Goal: Task Accomplishment & Management: Manage account settings

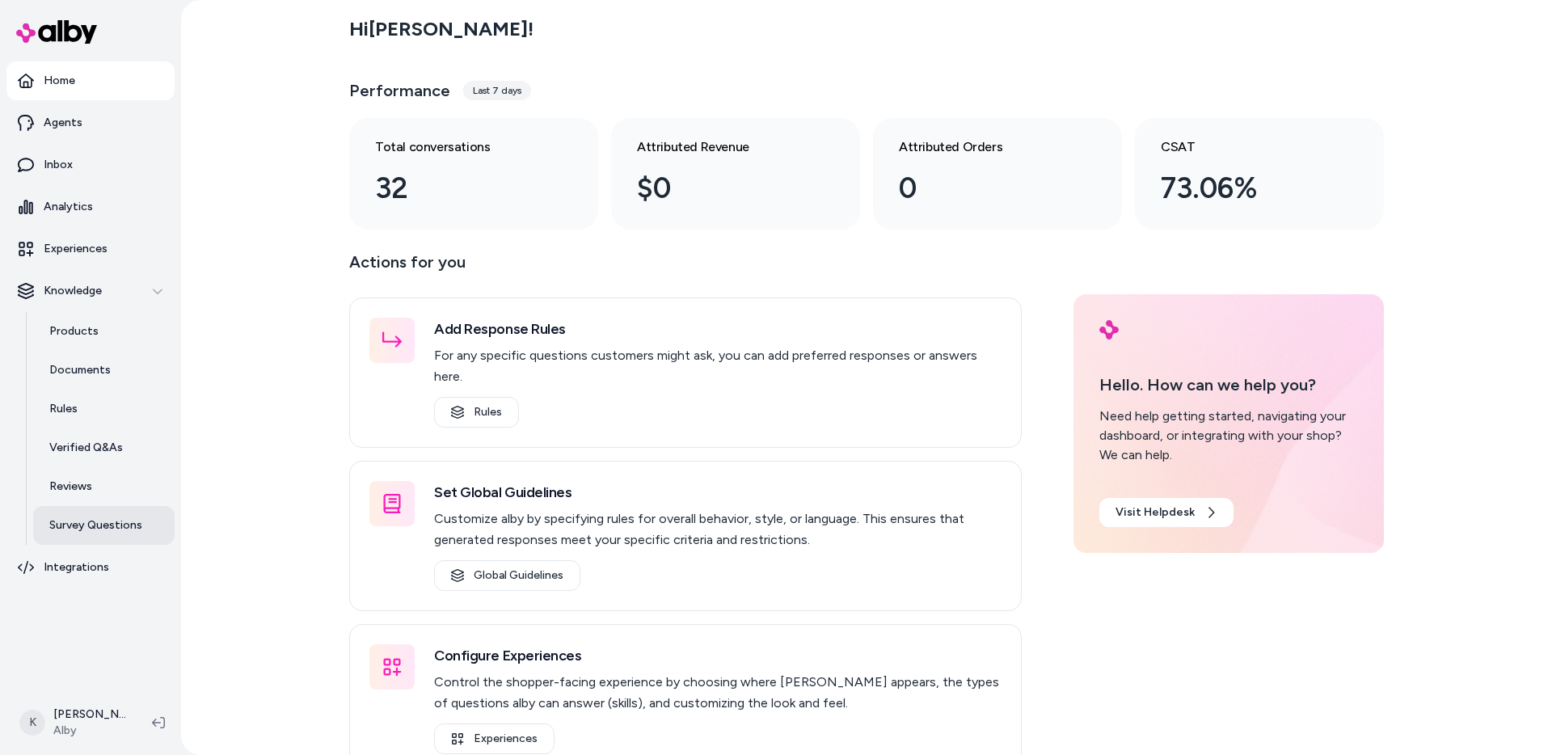
click at [99, 532] on p "Survey Questions" at bounding box center [95, 525] width 93 height 16
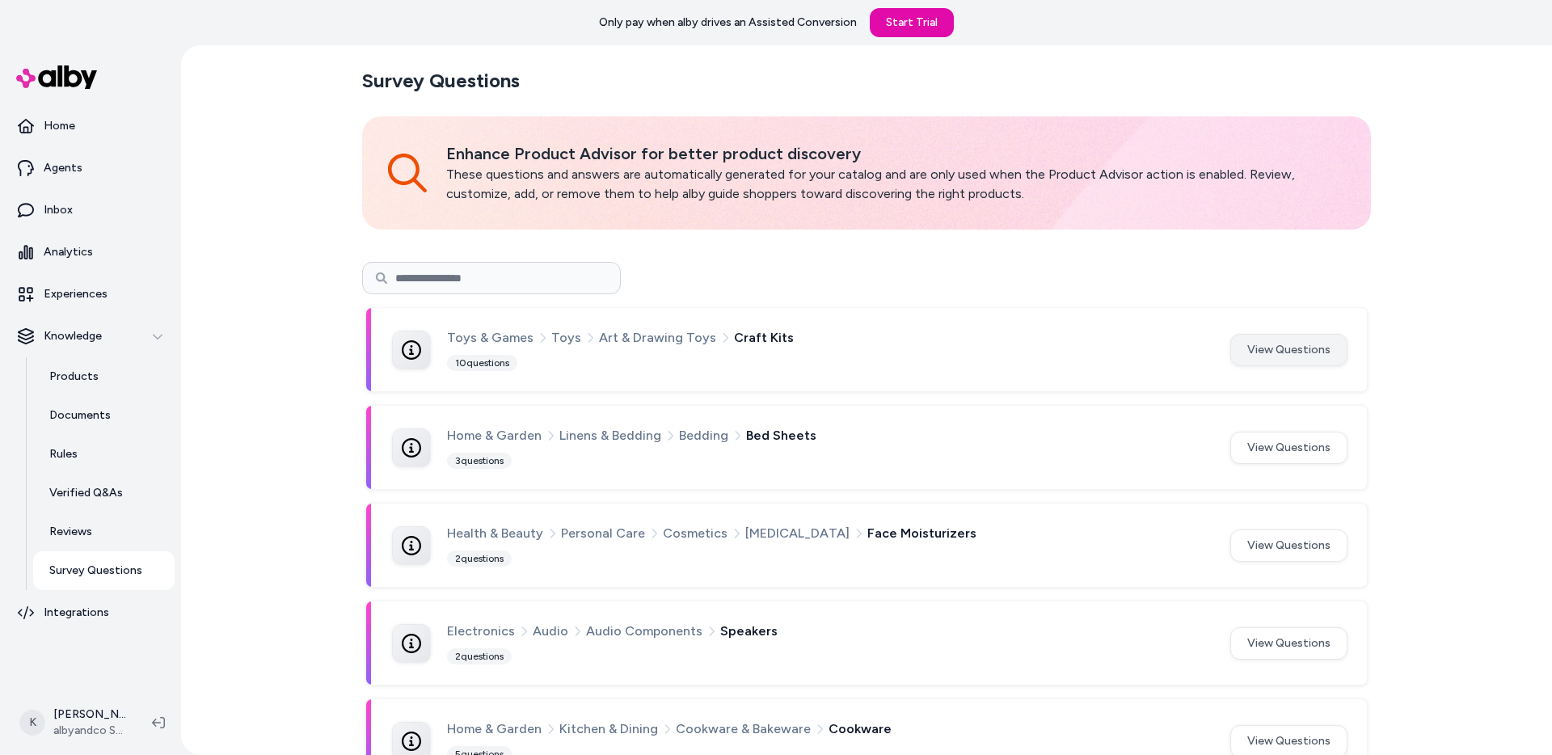
click at [1271, 357] on button "View Questions" at bounding box center [1288, 350] width 117 height 32
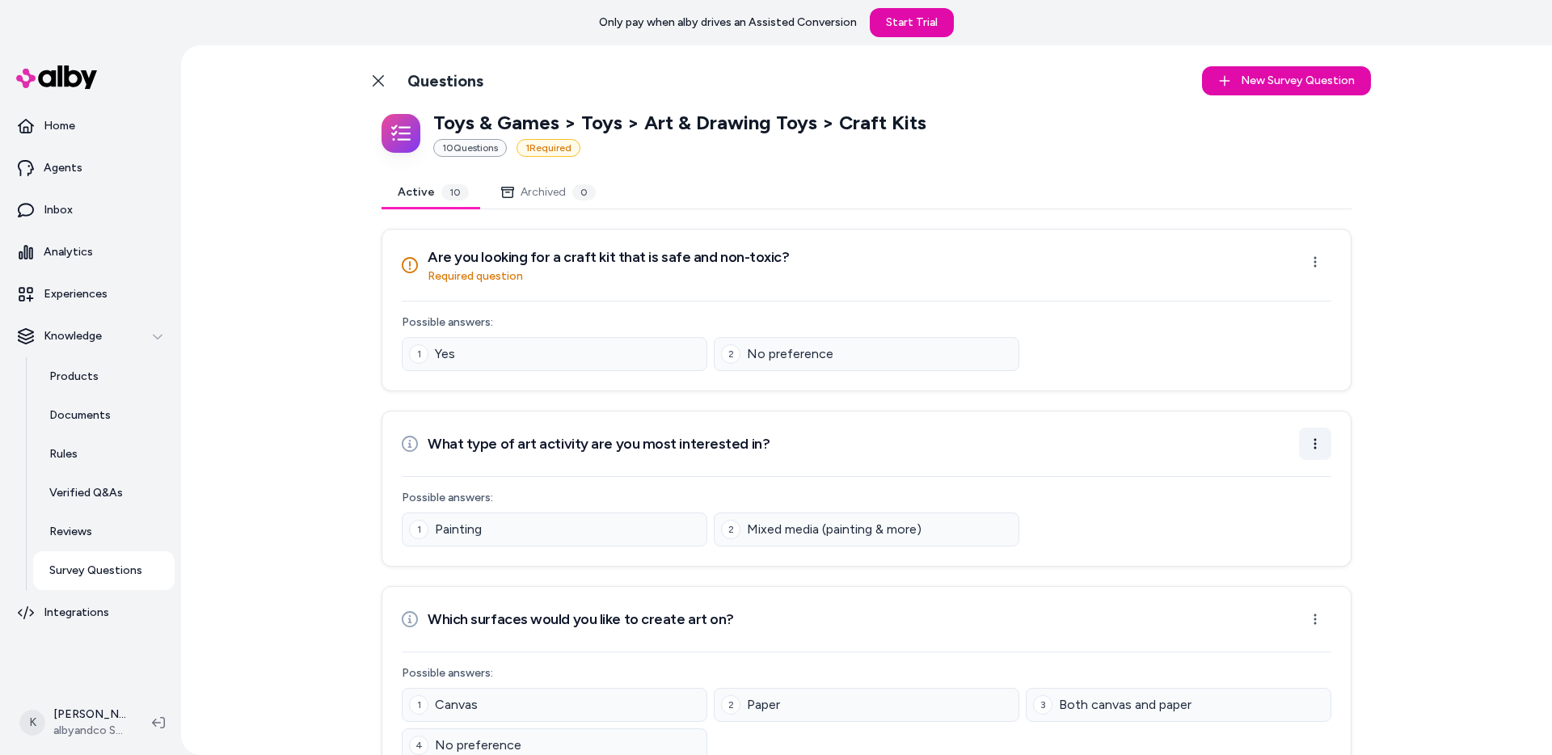
click at [1319, 441] on html "Only pay when alby drives an Assisted Conversion Start Trial Home Agents Inbox …" at bounding box center [776, 377] width 1552 height 755
click at [1324, 626] on html "Only pay when alby drives an Assisted Conversion Start Trial Home Agents Inbox …" at bounding box center [776, 377] width 1552 height 755
click at [1323, 626] on html "Only pay when alby drives an Assisted Conversion Start Trial Home Agents Inbox …" at bounding box center [776, 377] width 1552 height 755
click at [1311, 254] on html "Only pay when alby drives an Assisted Conversion Start Trial Home Agents Inbox …" at bounding box center [776, 377] width 1552 height 755
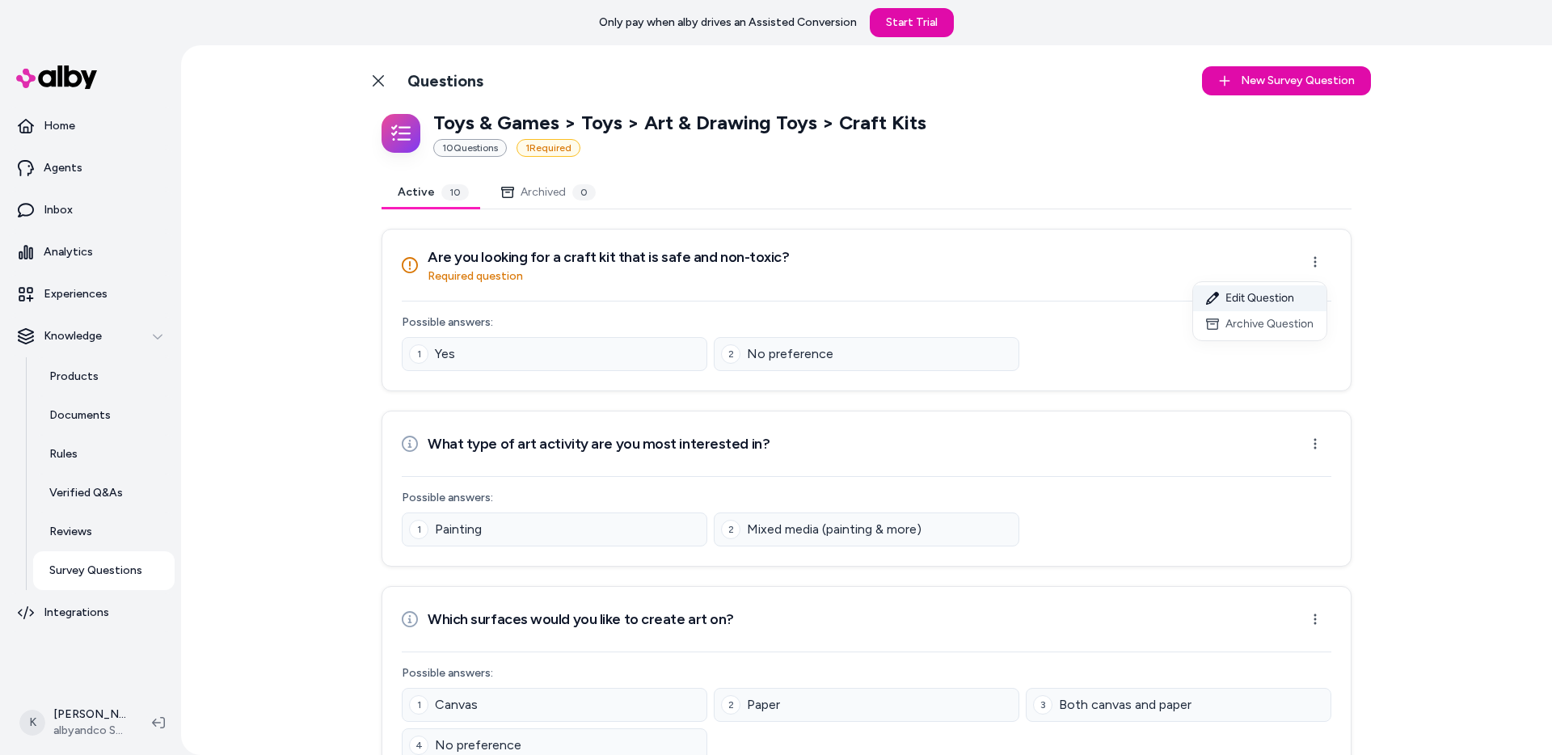
click at [1302, 293] on div "Edit Question" at bounding box center [1259, 298] width 133 height 26
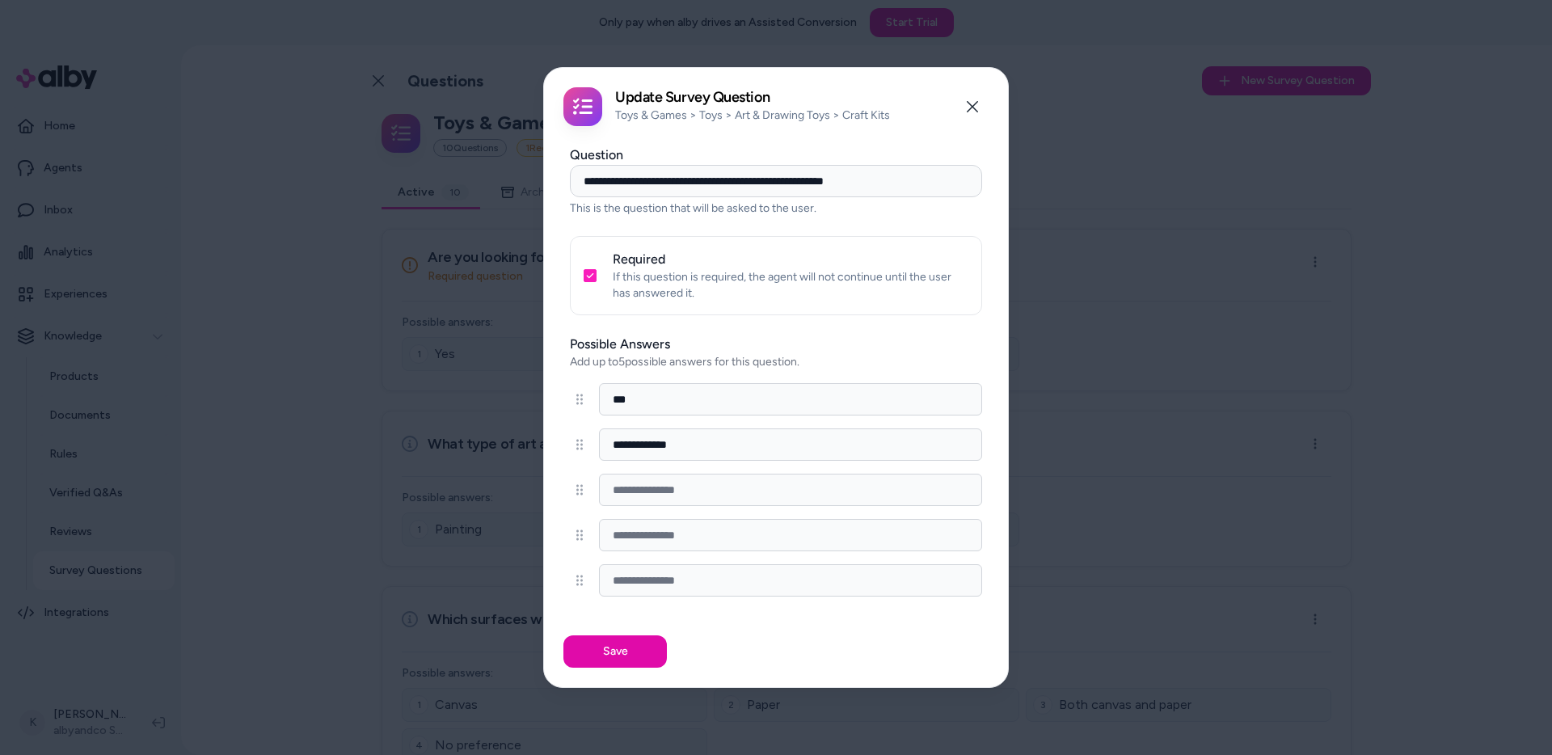
click at [725, 188] on input "**********" at bounding box center [776, 181] width 412 height 32
click at [960, 114] on button "Close" at bounding box center [972, 107] width 32 height 32
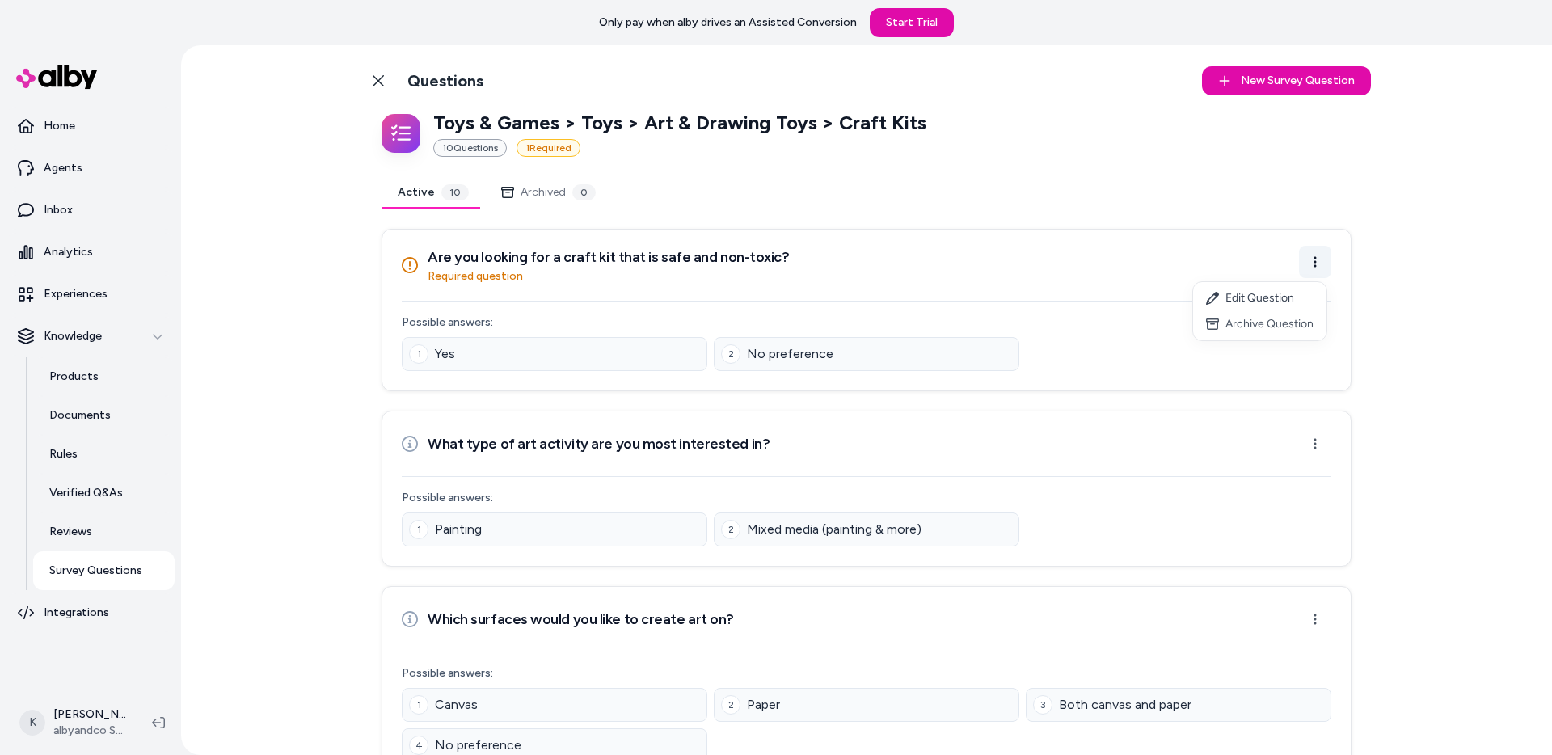
click at [1302, 263] on html "Only pay when alby drives an Assisted Conversion Start Trial Home Agents Inbox …" at bounding box center [776, 377] width 1552 height 755
click at [1308, 262] on html "Only pay when alby drives an Assisted Conversion Start Trial Home Agents Inbox …" at bounding box center [776, 377] width 1552 height 755
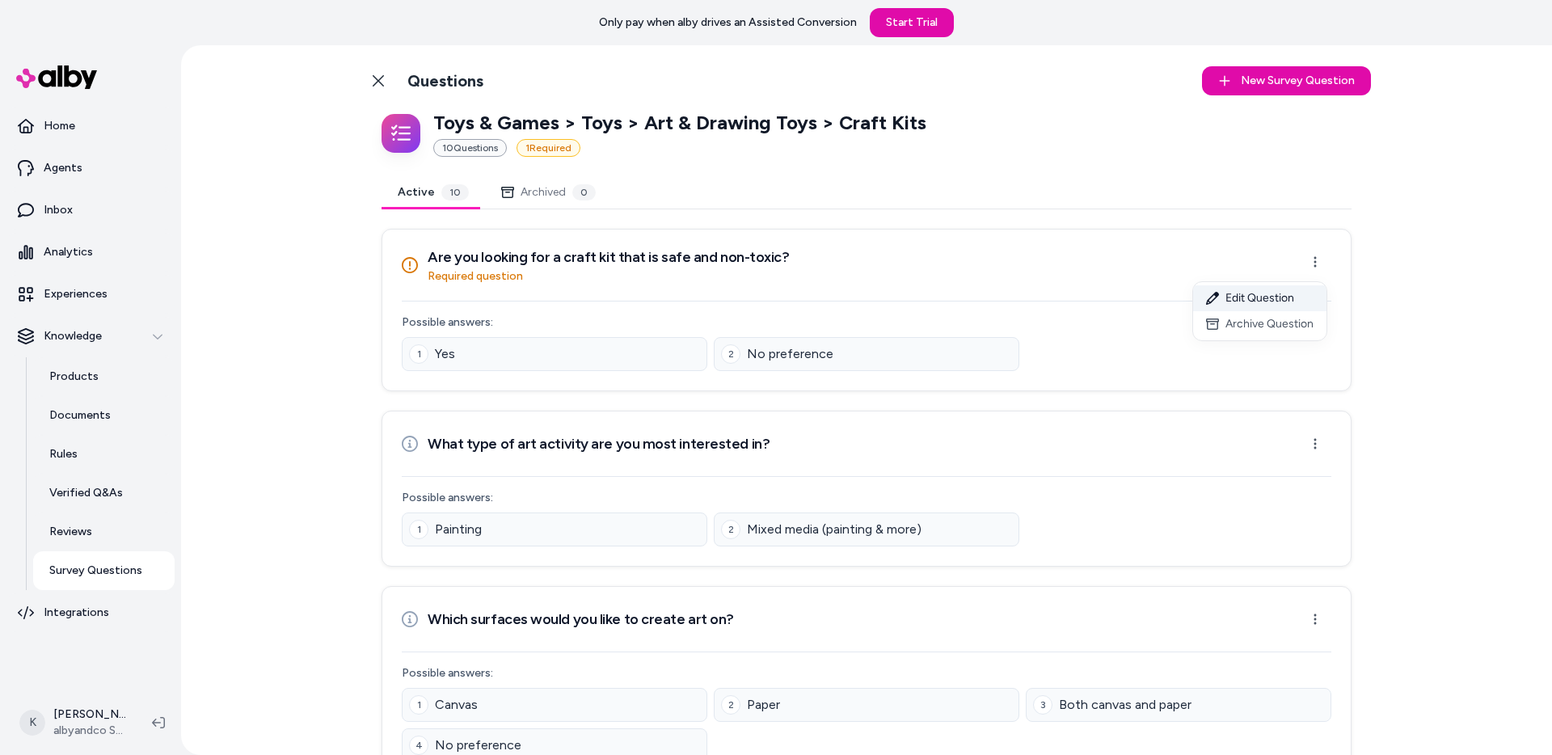
click at [1281, 300] on div "Edit Question" at bounding box center [1259, 298] width 133 height 26
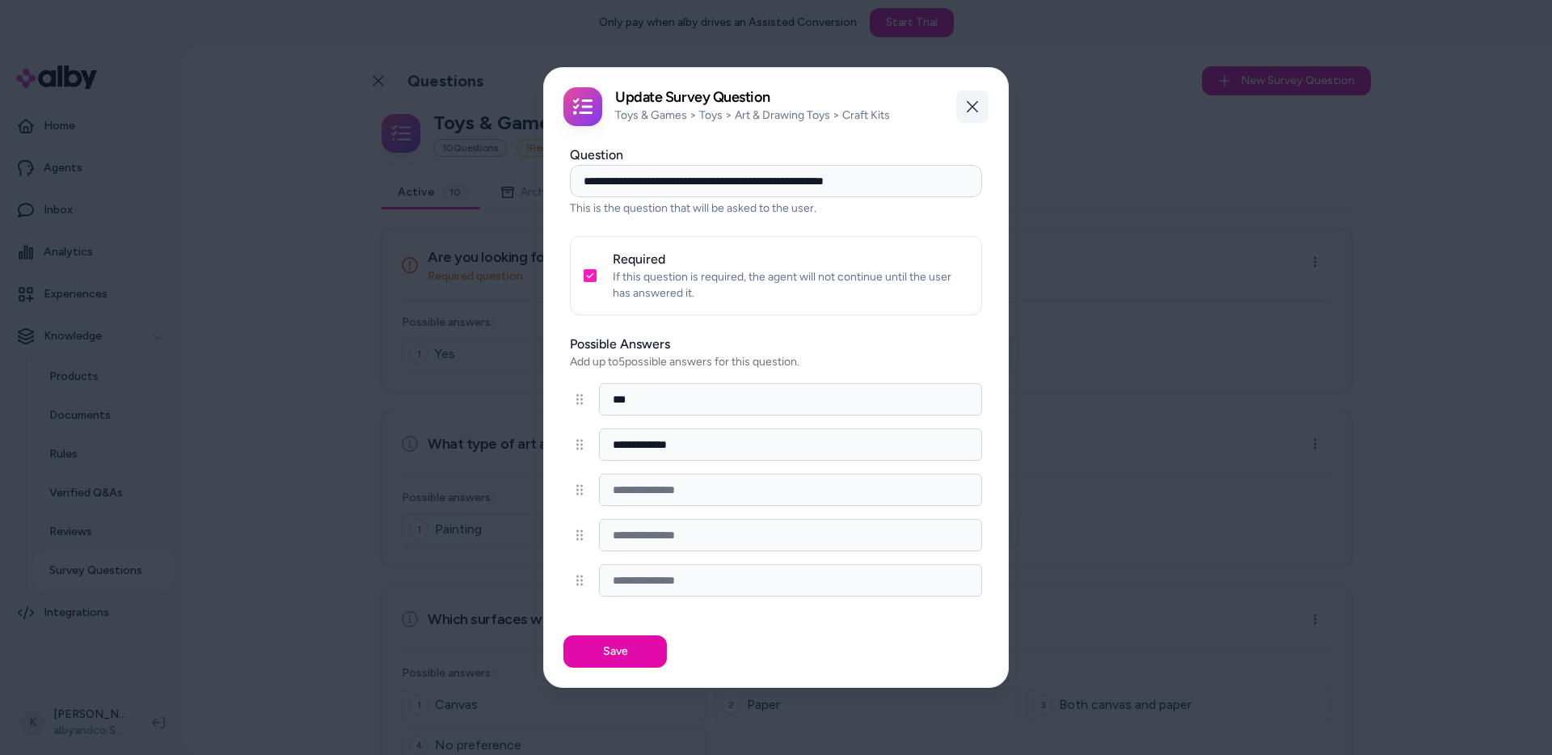
click at [980, 95] on button "Close" at bounding box center [972, 107] width 32 height 32
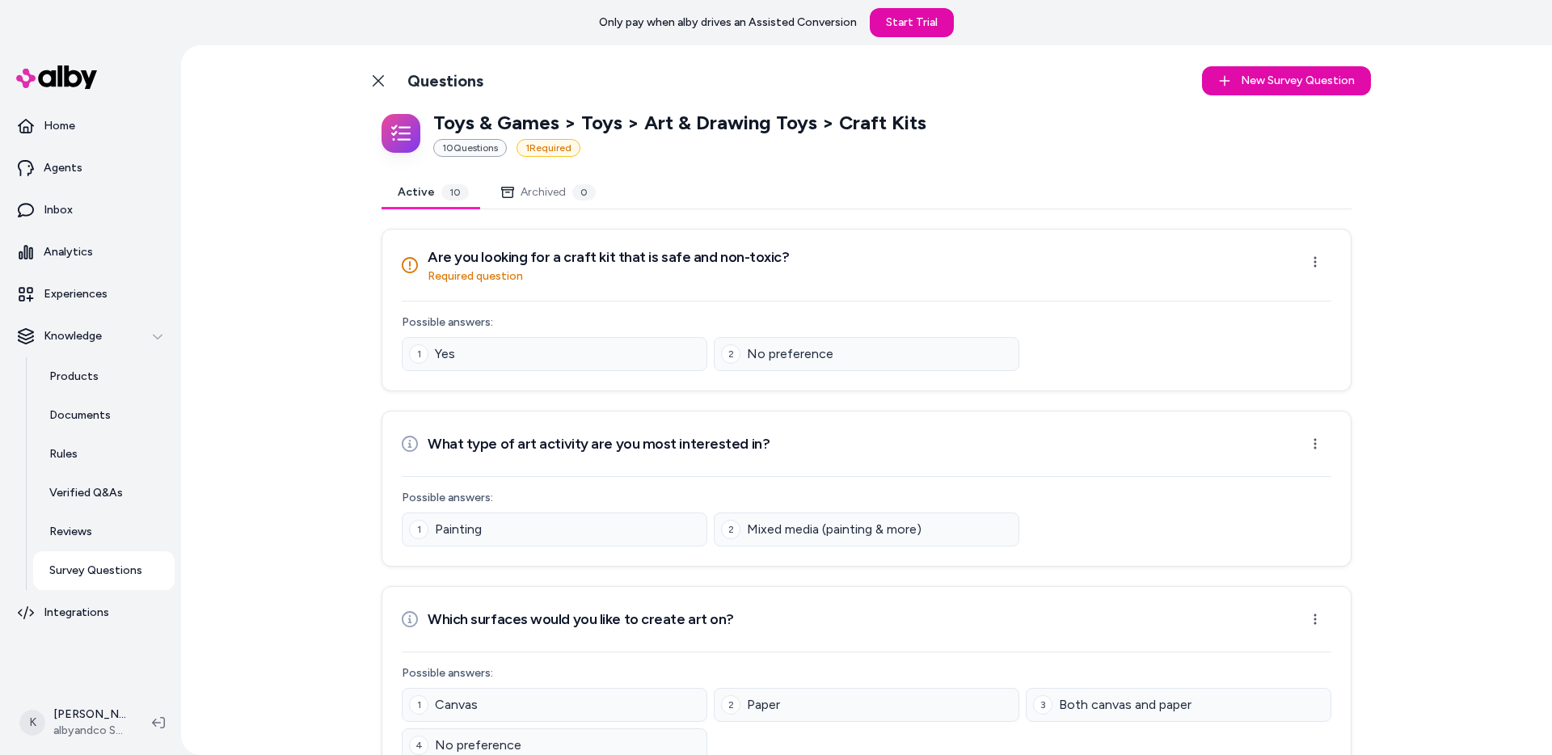
click at [303, 443] on div "Back to Categories Questions New Survey Question New Toys & Games > Toys > Art …" at bounding box center [866, 400] width 1371 height 710
click at [377, 83] on icon at bounding box center [378, 80] width 11 height 11
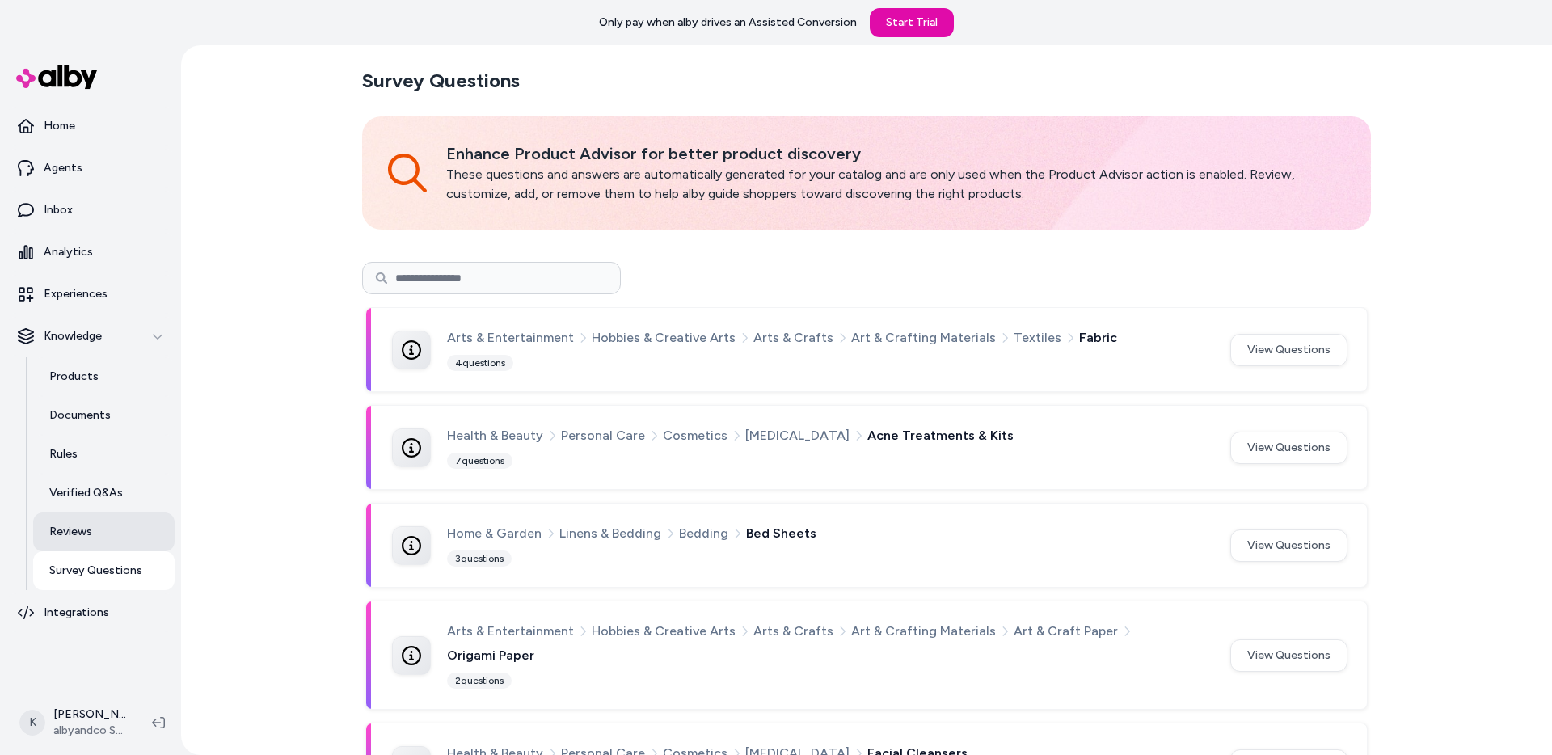
click at [99, 536] on link "Reviews" at bounding box center [103, 532] width 141 height 39
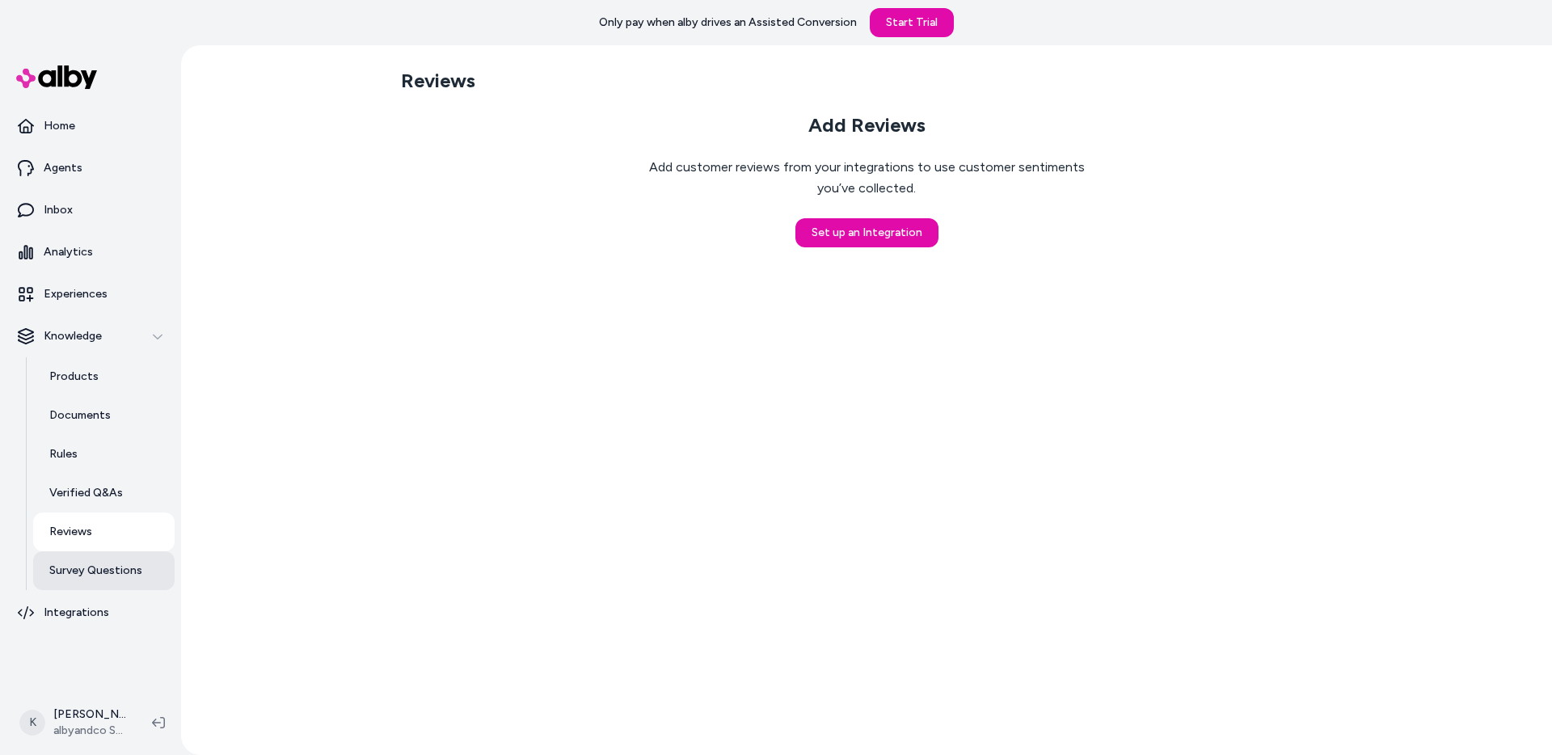
click at [102, 578] on p "Survey Questions" at bounding box center [95, 571] width 93 height 16
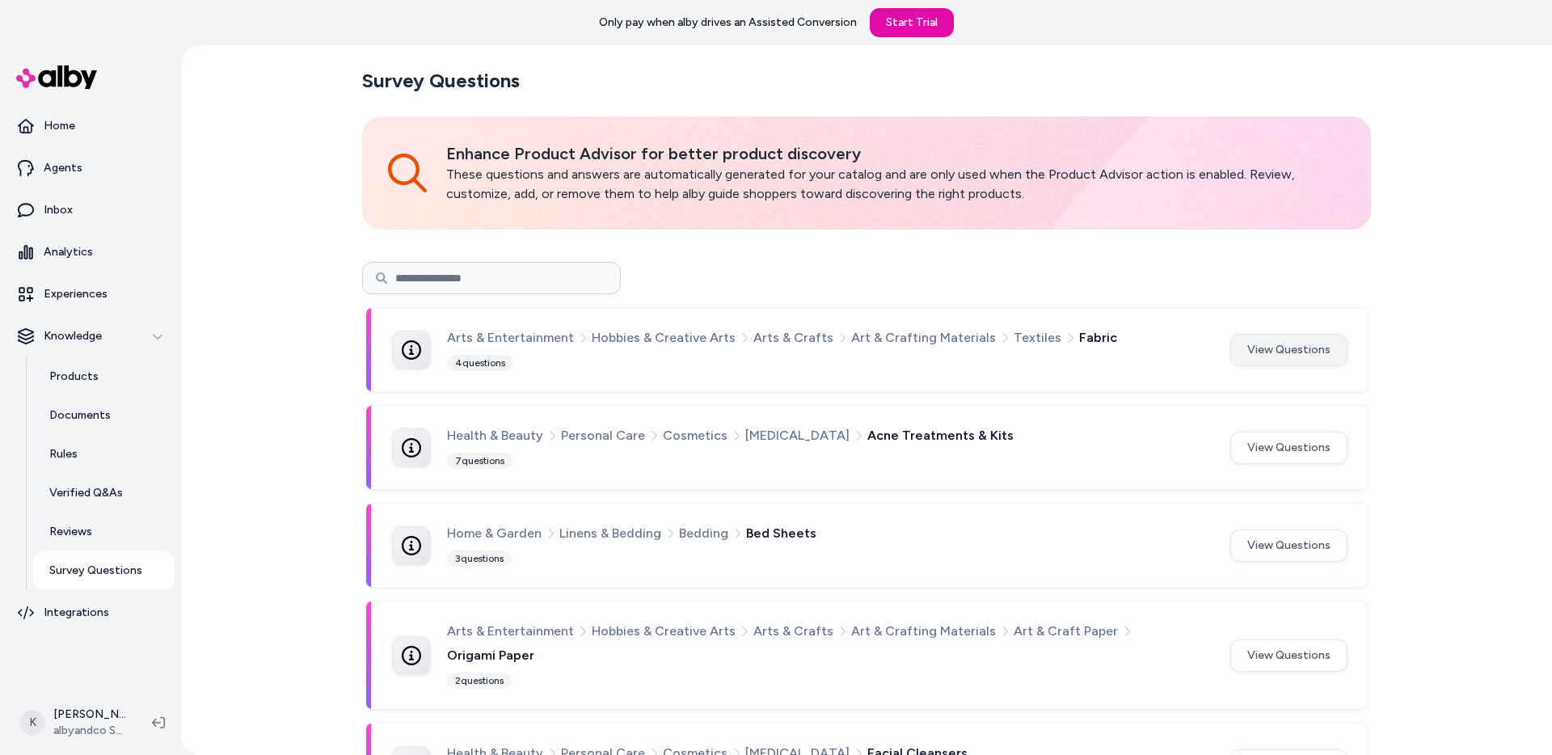
click at [1290, 356] on button "View Questions" at bounding box center [1288, 350] width 117 height 32
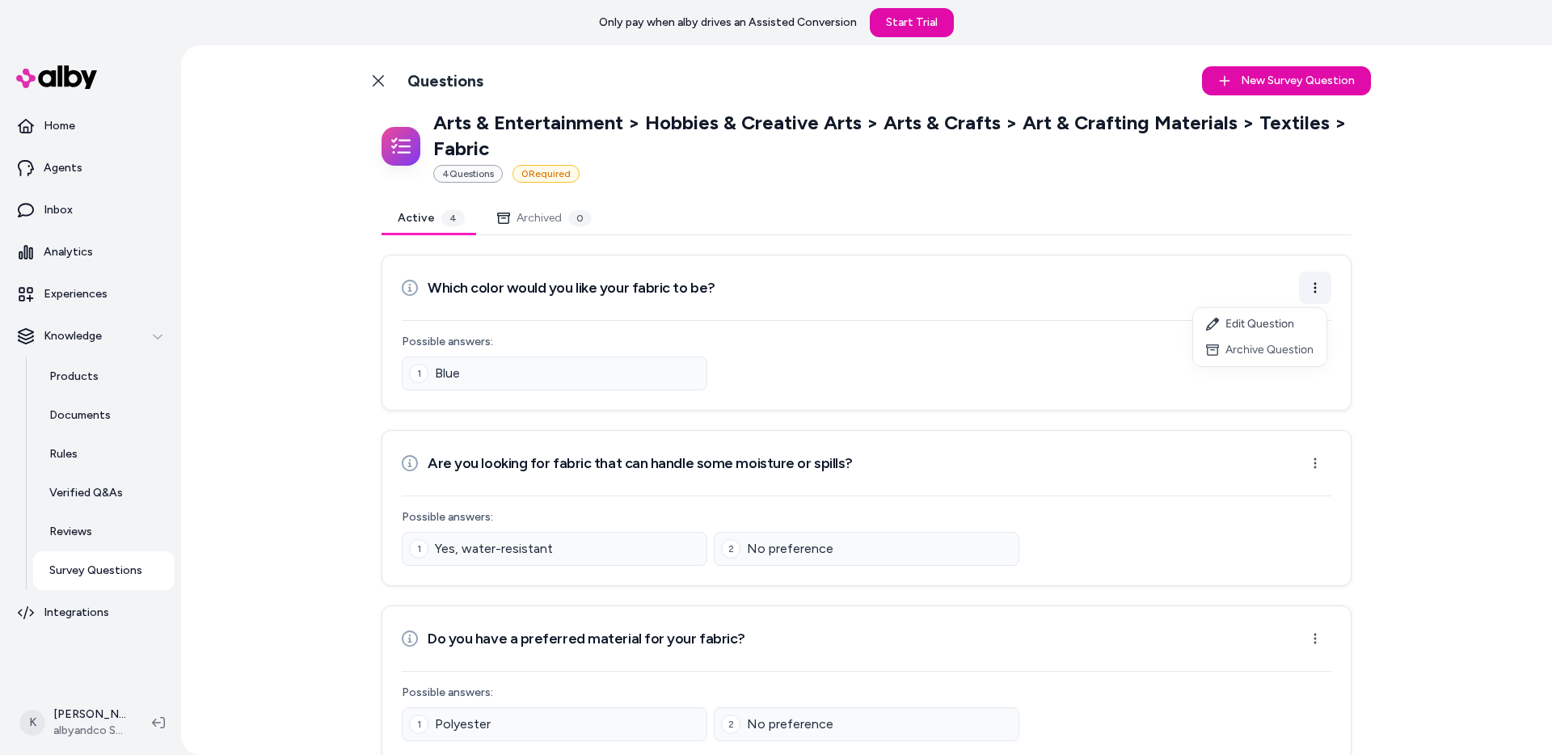
click at [1315, 279] on html "Only pay when alby drives an Assisted Conversion Start Trial Home Agents Inbox …" at bounding box center [776, 377] width 1552 height 755
click at [1302, 80] on span "New Survey Question" at bounding box center [1298, 81] width 114 height 16
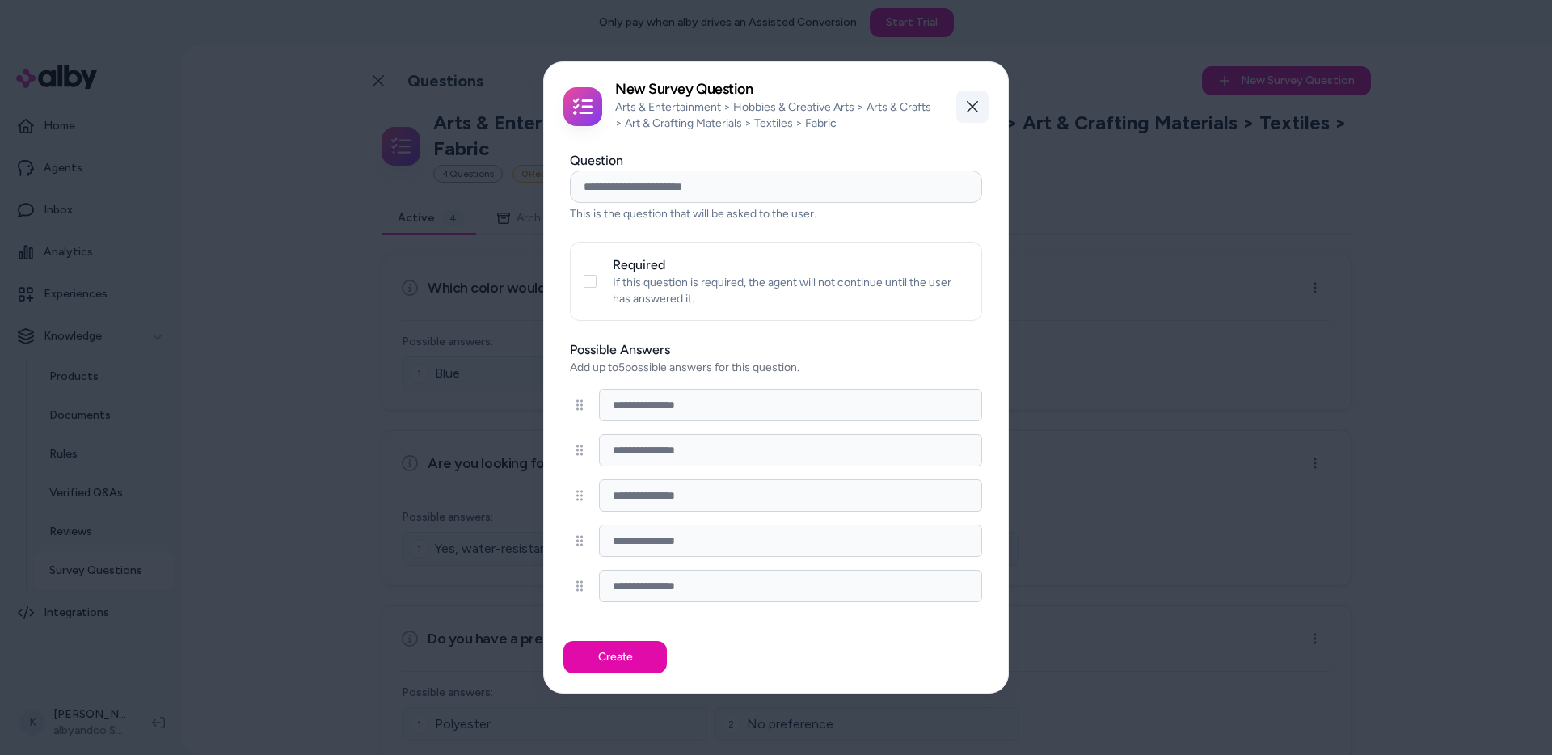
click at [973, 112] on icon "button" at bounding box center [972, 106] width 13 height 13
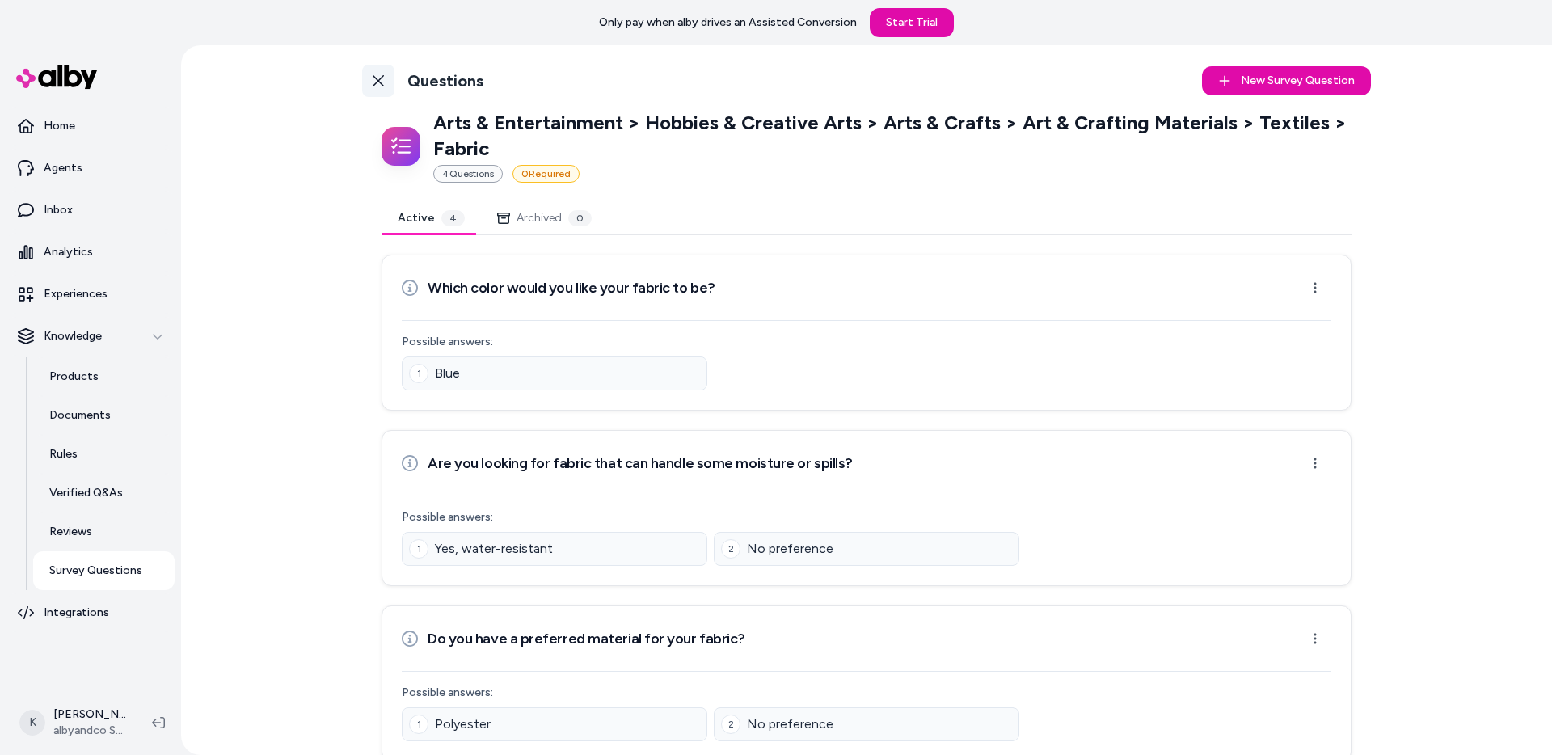
click at [376, 87] on icon at bounding box center [378, 80] width 13 height 13
